Goal: Task Accomplishment & Management: Use online tool/utility

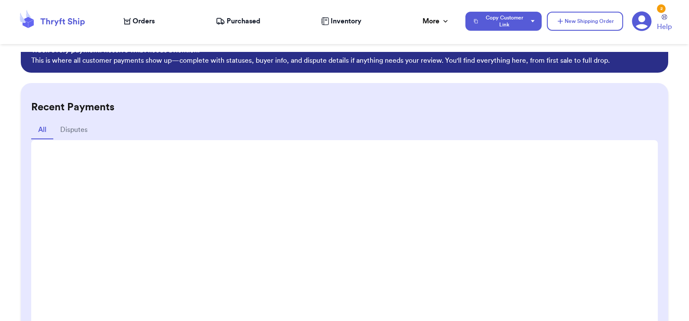
scroll to position [33, 0]
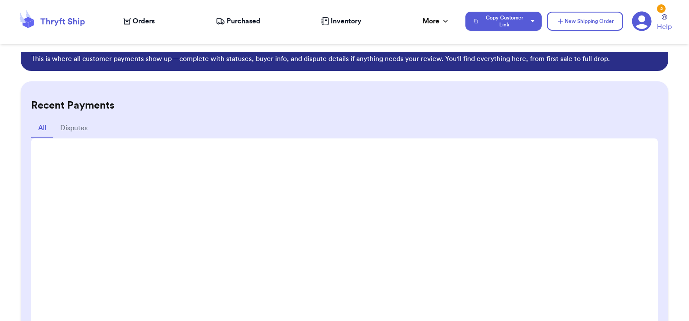
click at [139, 23] on span "Orders" at bounding box center [144, 21] width 22 height 10
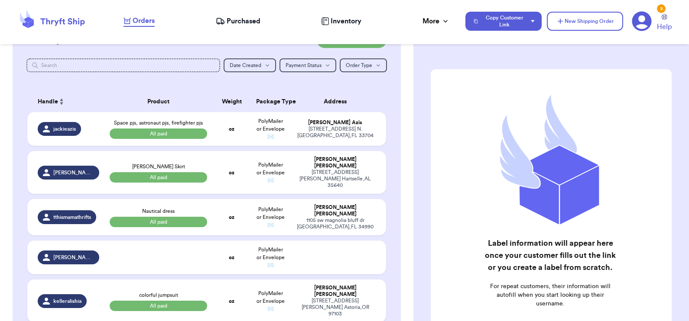
scroll to position [197, 0]
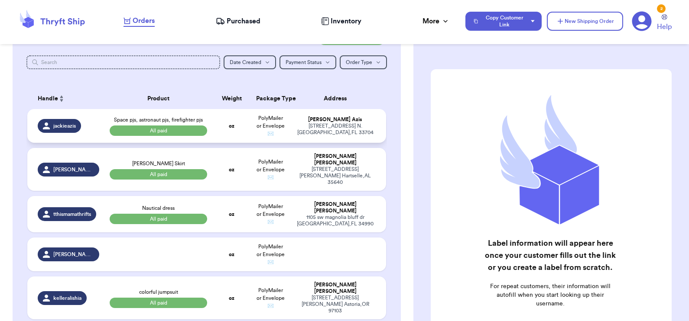
click at [237, 141] on td "oz" at bounding box center [231, 126] width 39 height 34
select select "paid"
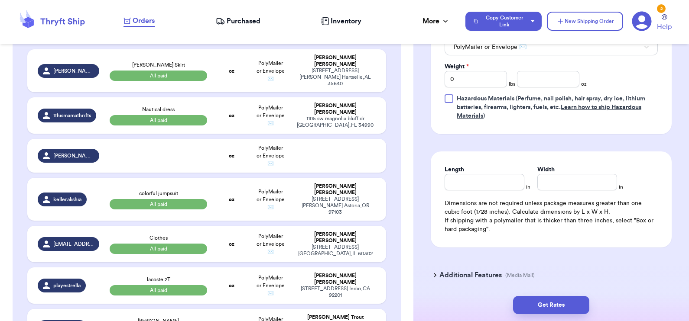
scroll to position [436, 0]
click at [556, 82] on input "number" at bounding box center [548, 78] width 62 height 16
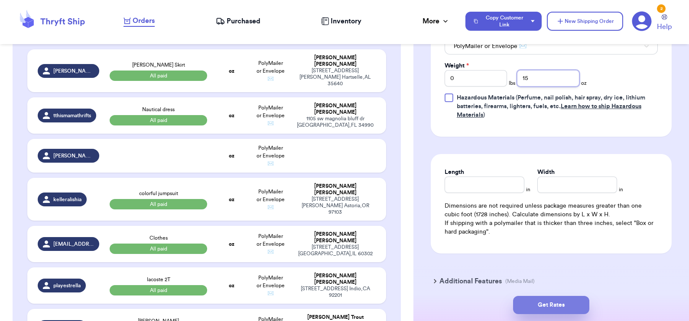
type input "15"
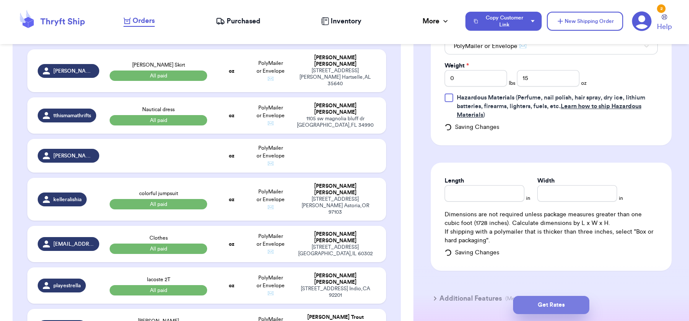
click at [554, 308] on button "Get Rates" at bounding box center [551, 305] width 76 height 18
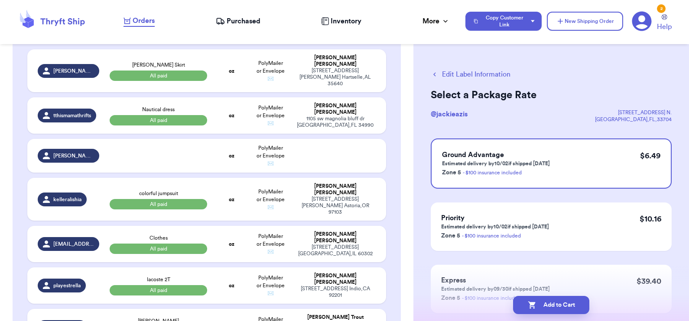
click at [554, 308] on button "Add to Cart" at bounding box center [551, 305] width 76 height 18
select select "paid"
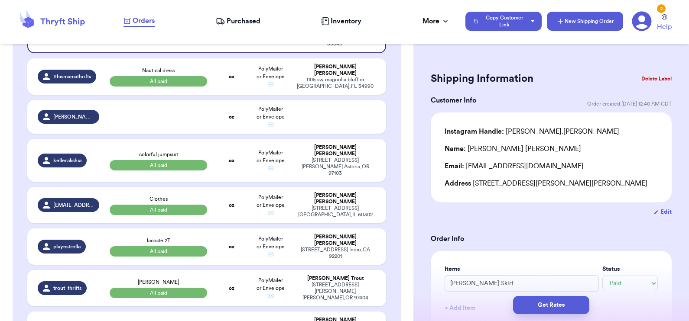
click at [579, 26] on button "New Shipping Order" at bounding box center [585, 21] width 76 height 19
select select "unknown"
type input "0"
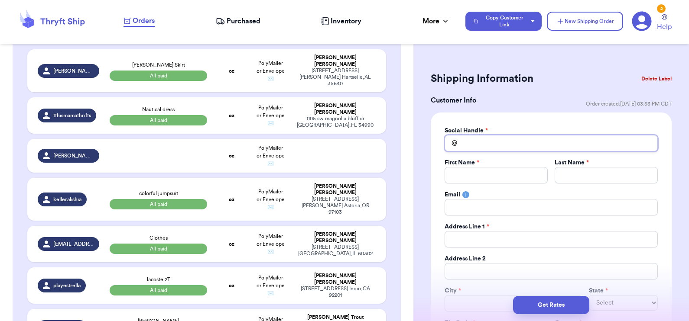
click at [502, 142] on input "Total Amount Paid" at bounding box center [550, 143] width 213 height 16
type input "m"
type input "mu"
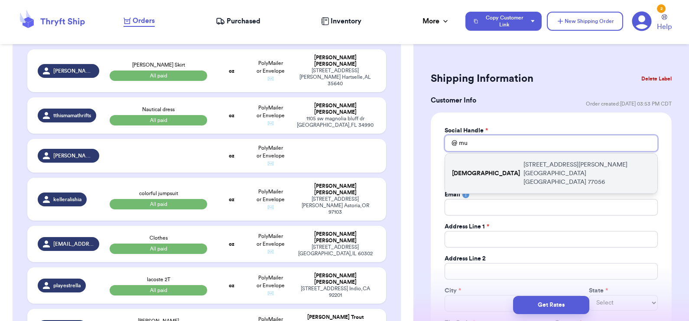
type input "mu"
click at [523, 163] on p "[STREET_ADDRESS][PERSON_NAME]" at bounding box center [586, 174] width 127 height 26
type input "[DEMOGRAPHIC_DATA]"
type input "[PERSON_NAME]"
type input "ray"
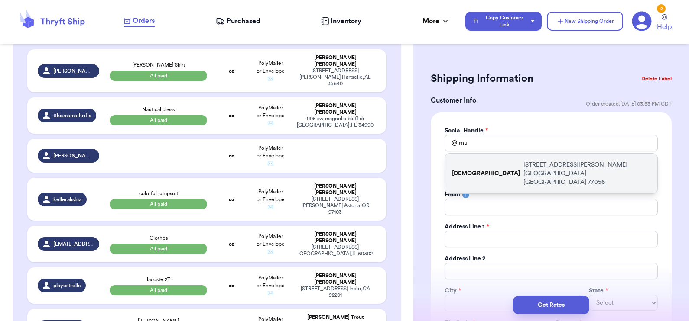
type input "[EMAIL_ADDRESS][DOMAIN_NAME]"
type input "[STREET_ADDRESS][PERSON_NAME]"
type input "824"
type input "[GEOGRAPHIC_DATA]"
select select "[GEOGRAPHIC_DATA]"
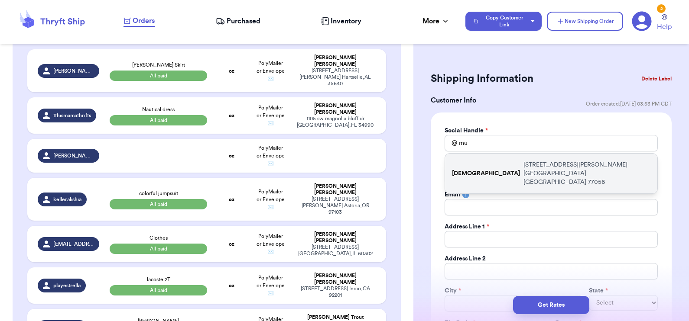
type input "77056"
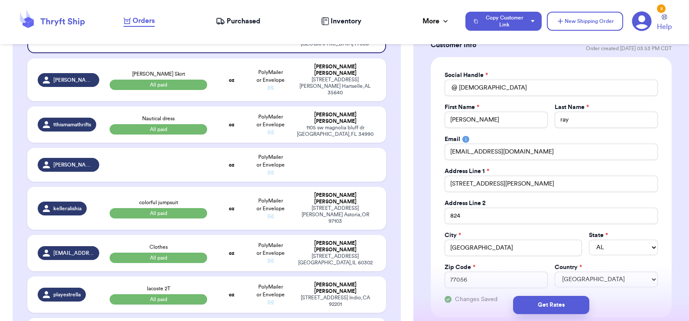
scroll to position [55, 0]
click at [214, 138] on td "oz" at bounding box center [231, 125] width 39 height 36
type input "Nautical dress"
select select "paid"
type input "15.75"
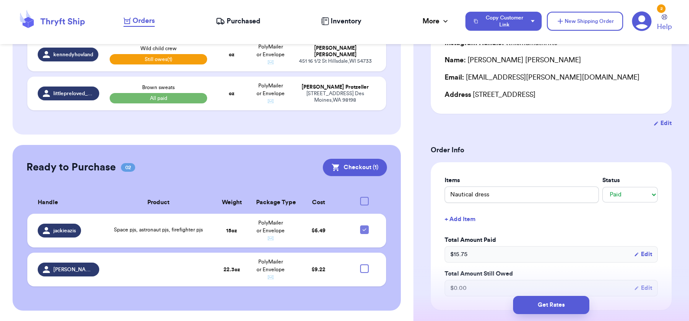
scroll to position [2391, 0]
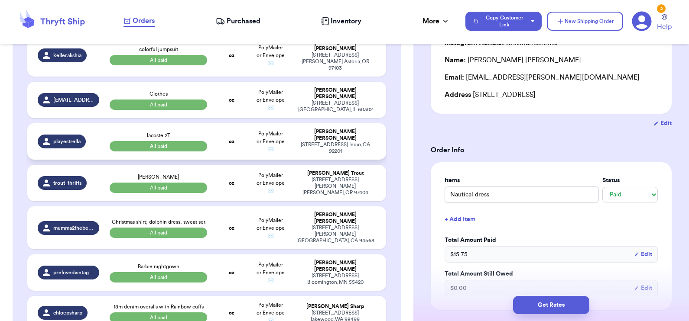
scroll to position [0, 0]
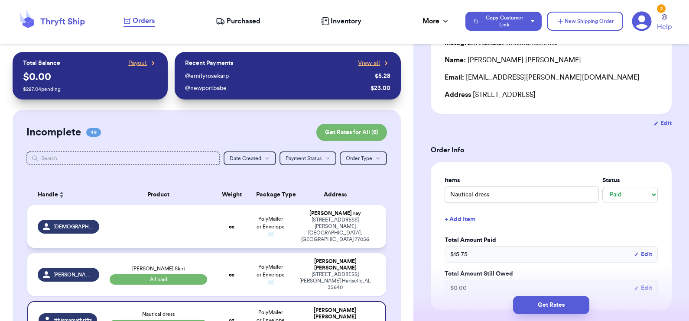
click at [188, 228] on td at bounding box center [158, 226] width 108 height 43
select select "unknown"
type input "0"
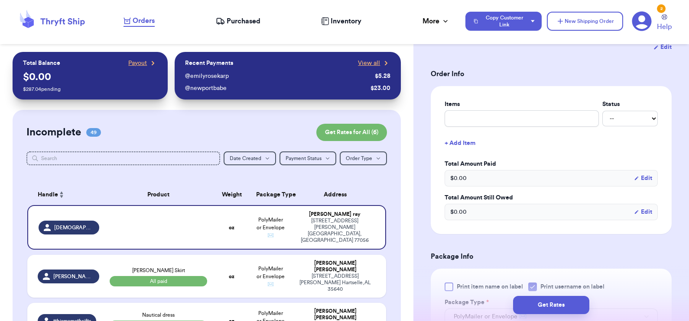
scroll to position [166, 0]
click at [489, 122] on input "text" at bounding box center [521, 118] width 154 height 16
type input "L"
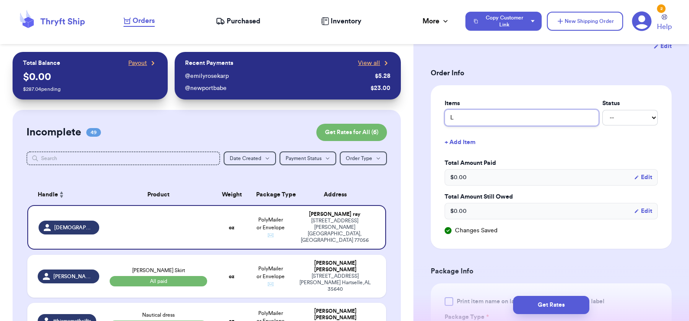
type input "Li"
type input "Lit"
type input "Litt"
type input "Littl"
type input "Little"
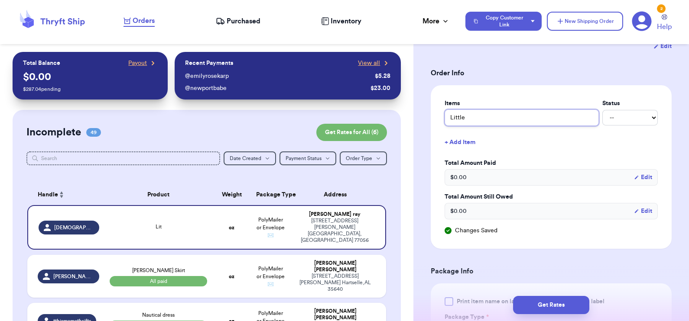
type input "Little"
type input "Little S"
type input "Little Sl"
type input "Little Sle"
type input "Little Slee"
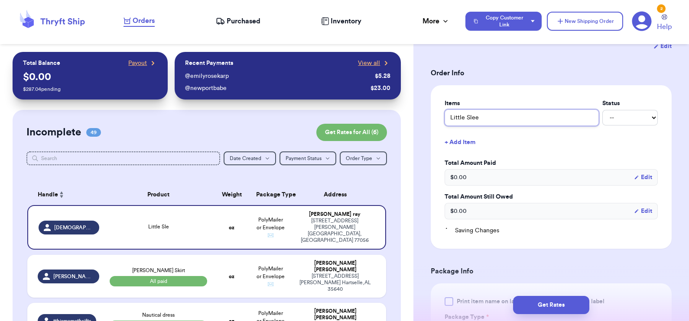
type input "Little Sleep"
type input "Little Sleepi"
type input "Little Sleepie"
type input "Little Sleepies"
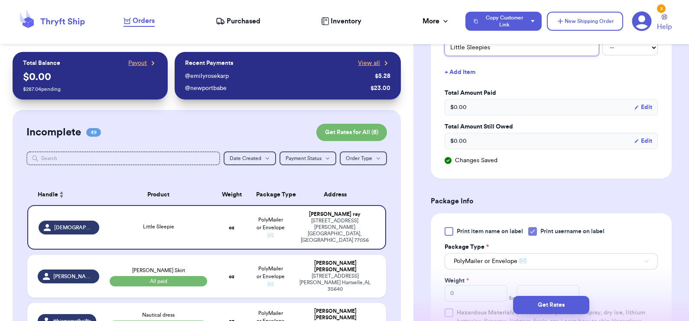
scroll to position [275, 0]
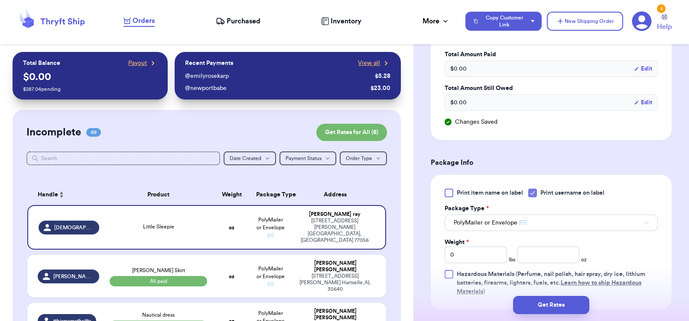
type input "Little Sleepies"
click at [540, 158] on h3 "Package Info" at bounding box center [551, 163] width 241 height 10
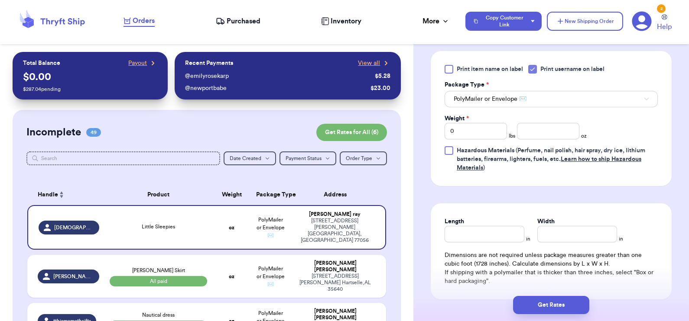
scroll to position [399, 0]
click at [545, 131] on input "number" at bounding box center [548, 131] width 62 height 16
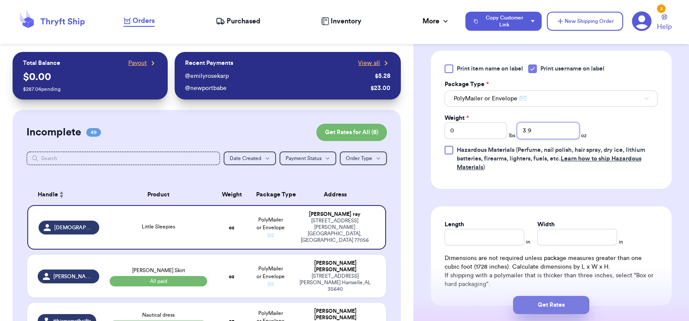
type input "3.9"
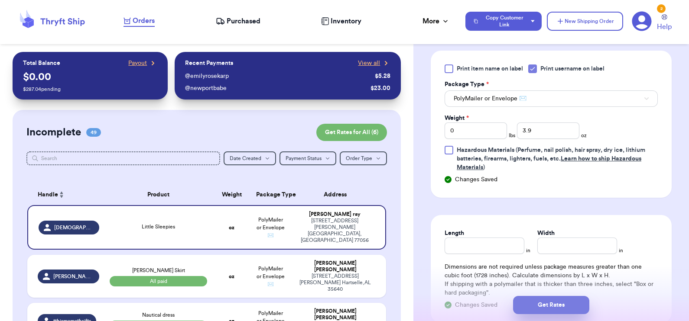
click at [558, 306] on button "Get Rates" at bounding box center [551, 305] width 76 height 18
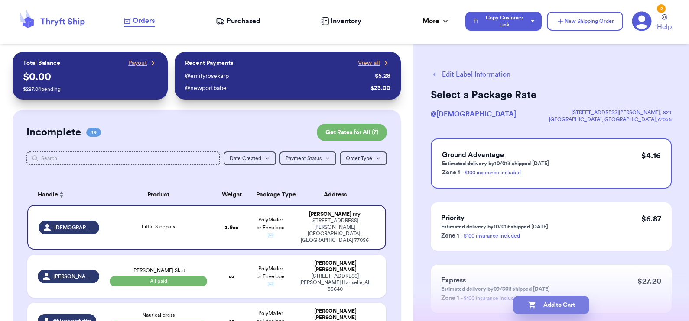
click at [552, 300] on button "Add to Cart" at bounding box center [551, 305] width 76 height 18
select select "paid"
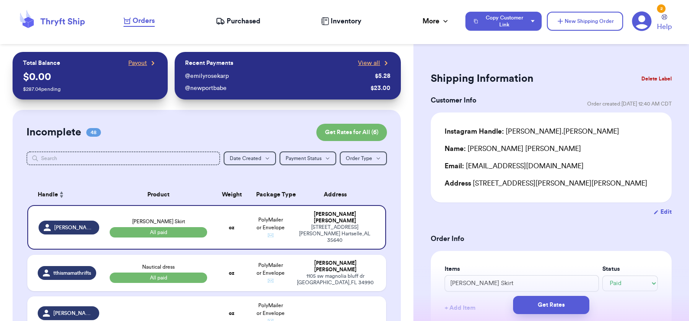
click at [236, 25] on span "Purchased" at bounding box center [244, 21] width 34 height 10
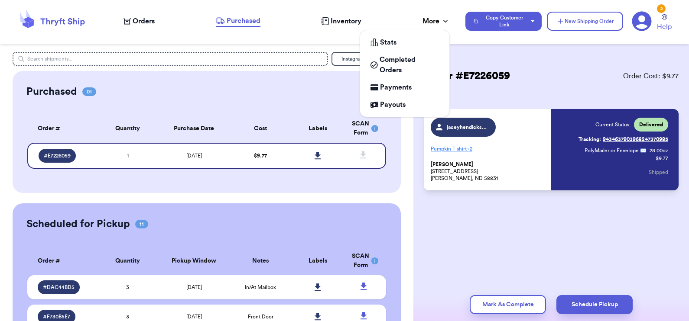
click at [434, 25] on div "More" at bounding box center [435, 21] width 27 height 10
click at [397, 84] on span "Payments" at bounding box center [396, 87] width 32 height 10
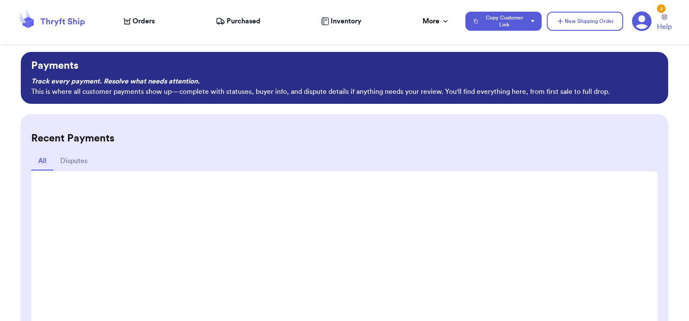
click at [139, 21] on span "Orders" at bounding box center [144, 21] width 22 height 10
select select "paid"
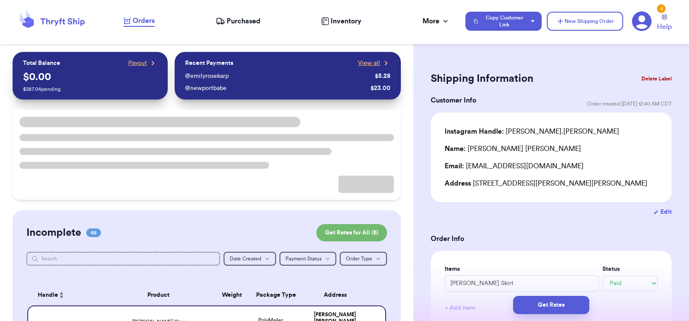
scroll to position [36, 0]
